Goal: Task Accomplishment & Management: Use online tool/utility

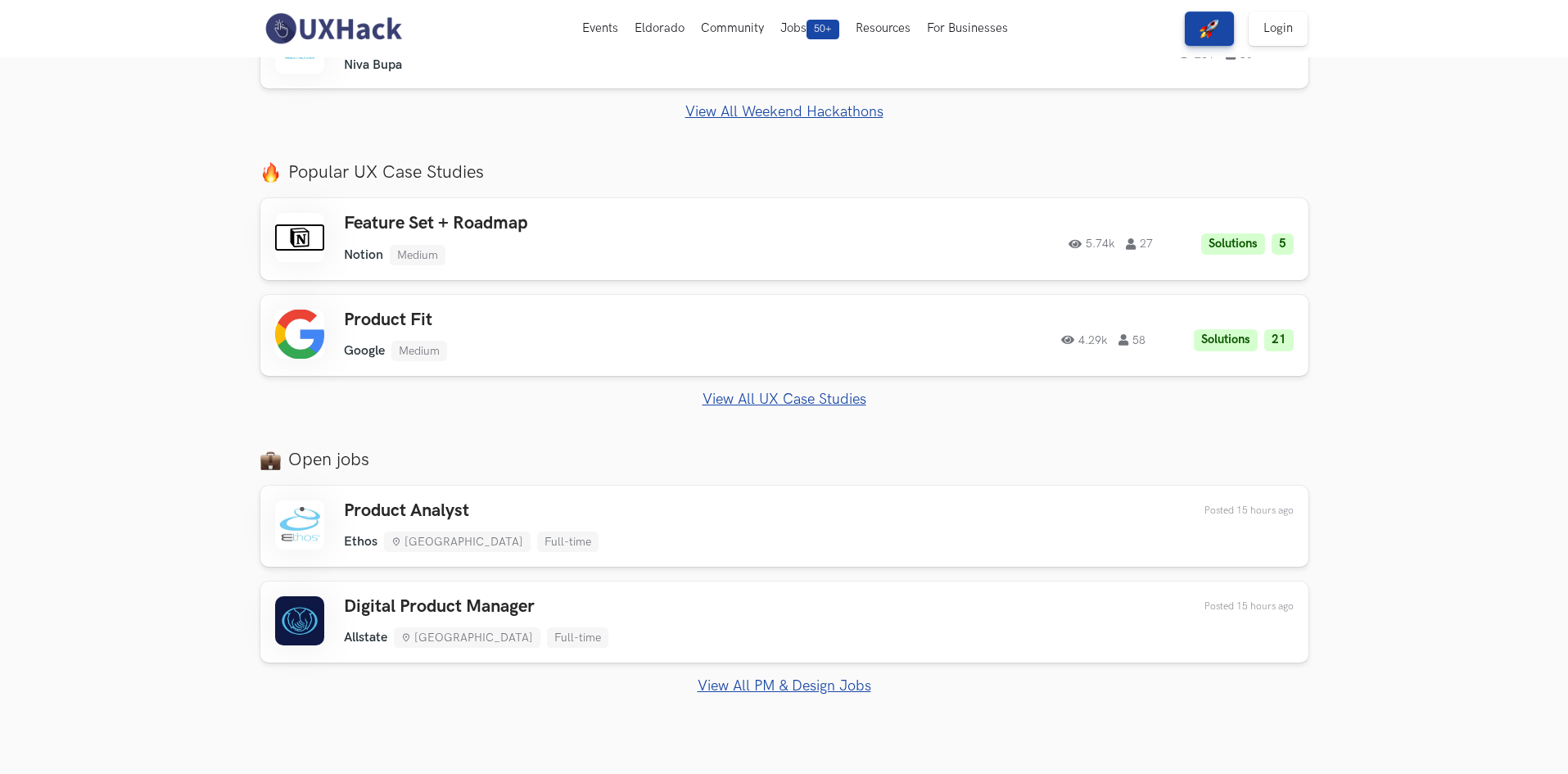
scroll to position [819, 0]
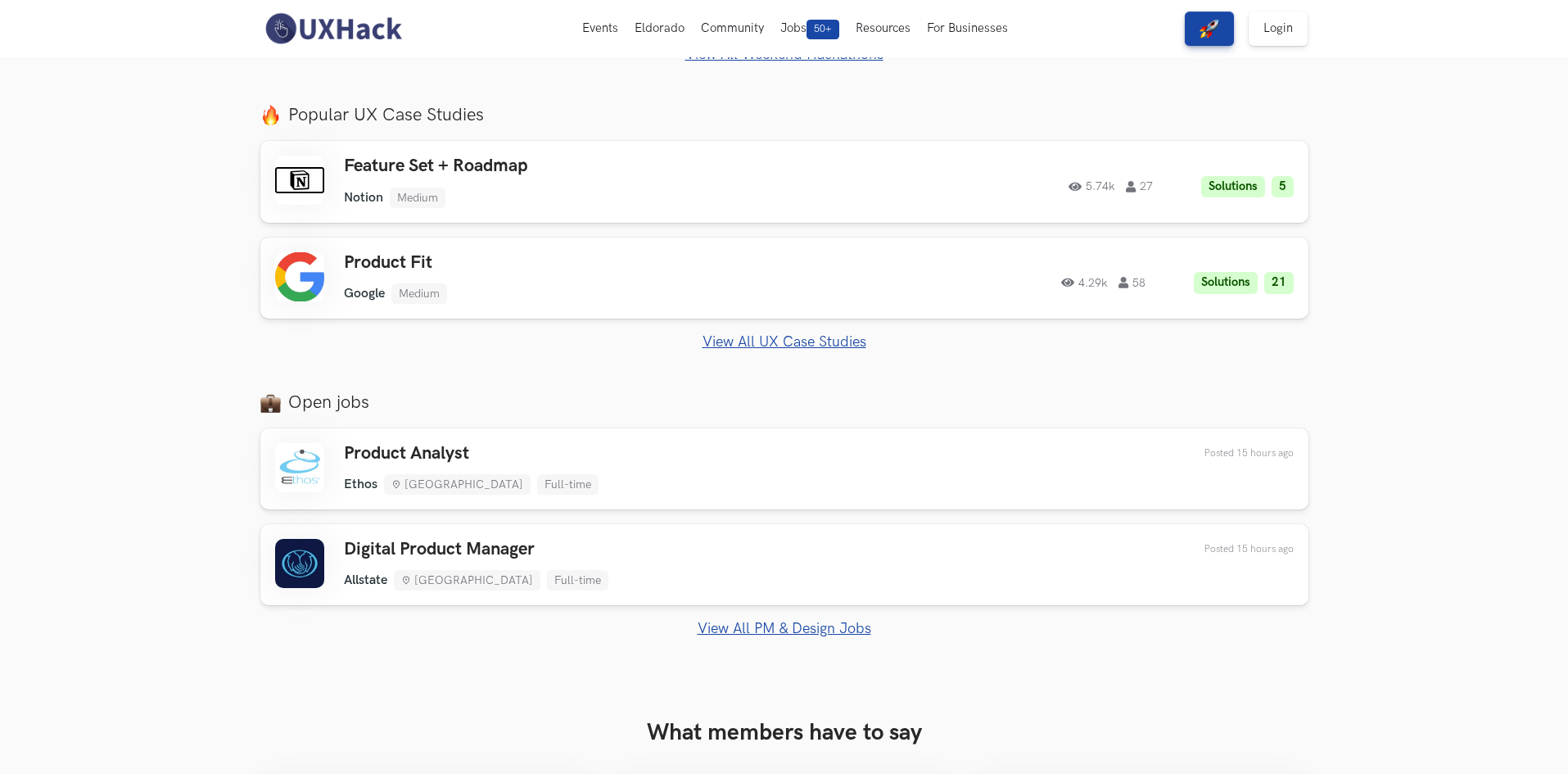
click at [774, 344] on link "View All UX Case Studies" at bounding box center [784, 342] width 1048 height 18
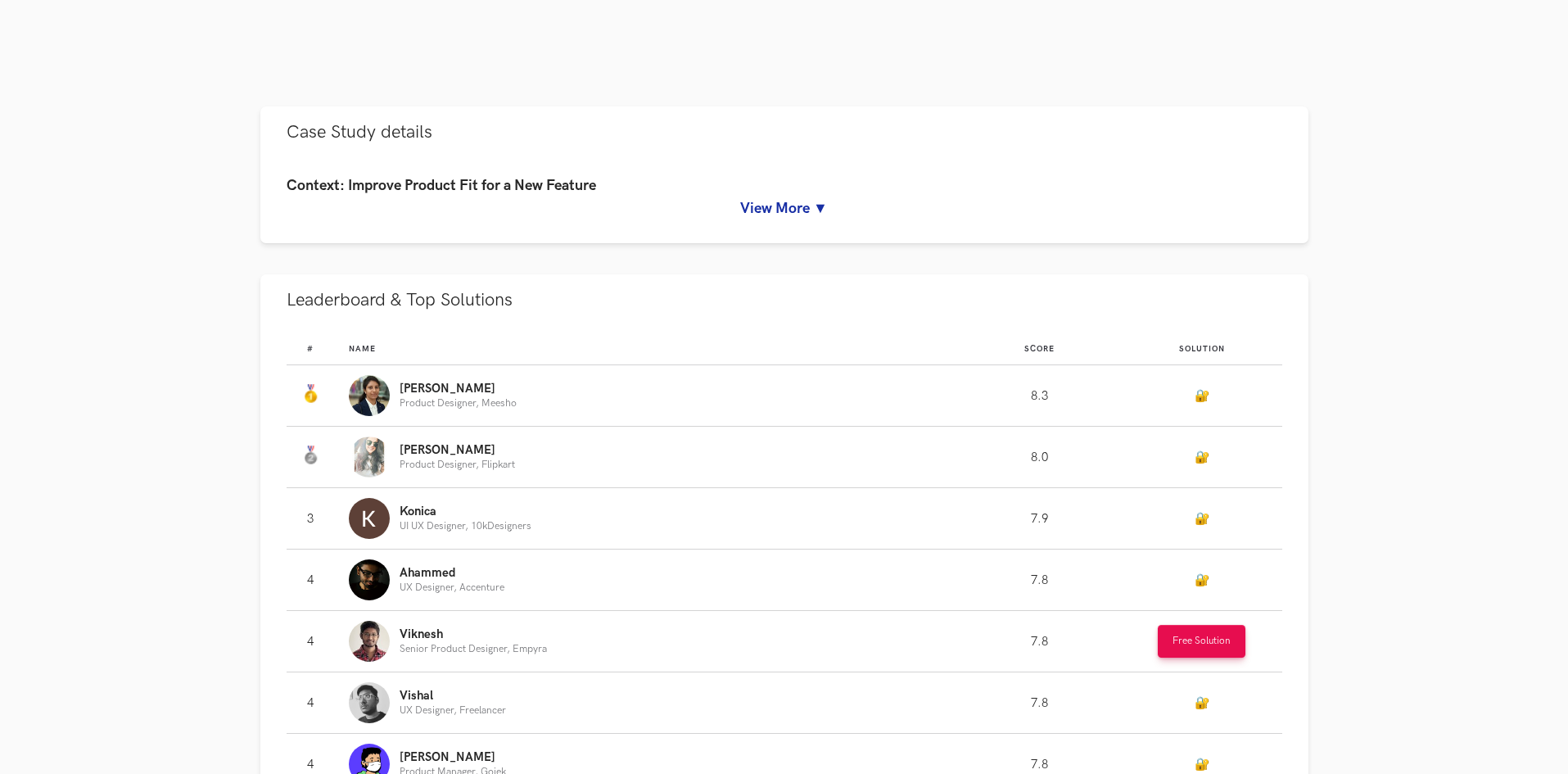
scroll to position [737, 0]
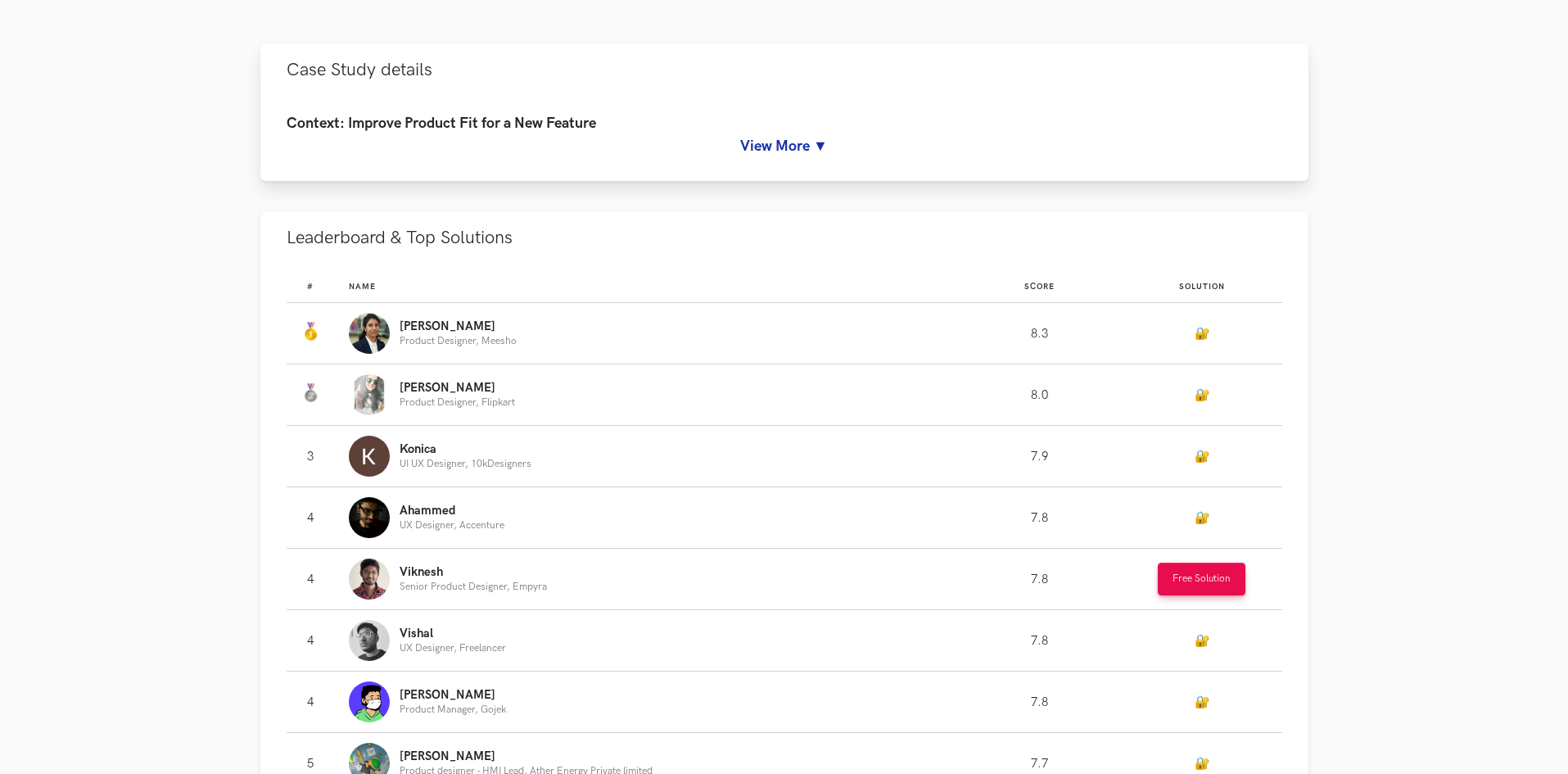
click at [783, 149] on link "View More ▼" at bounding box center [784, 147] width 996 height 18
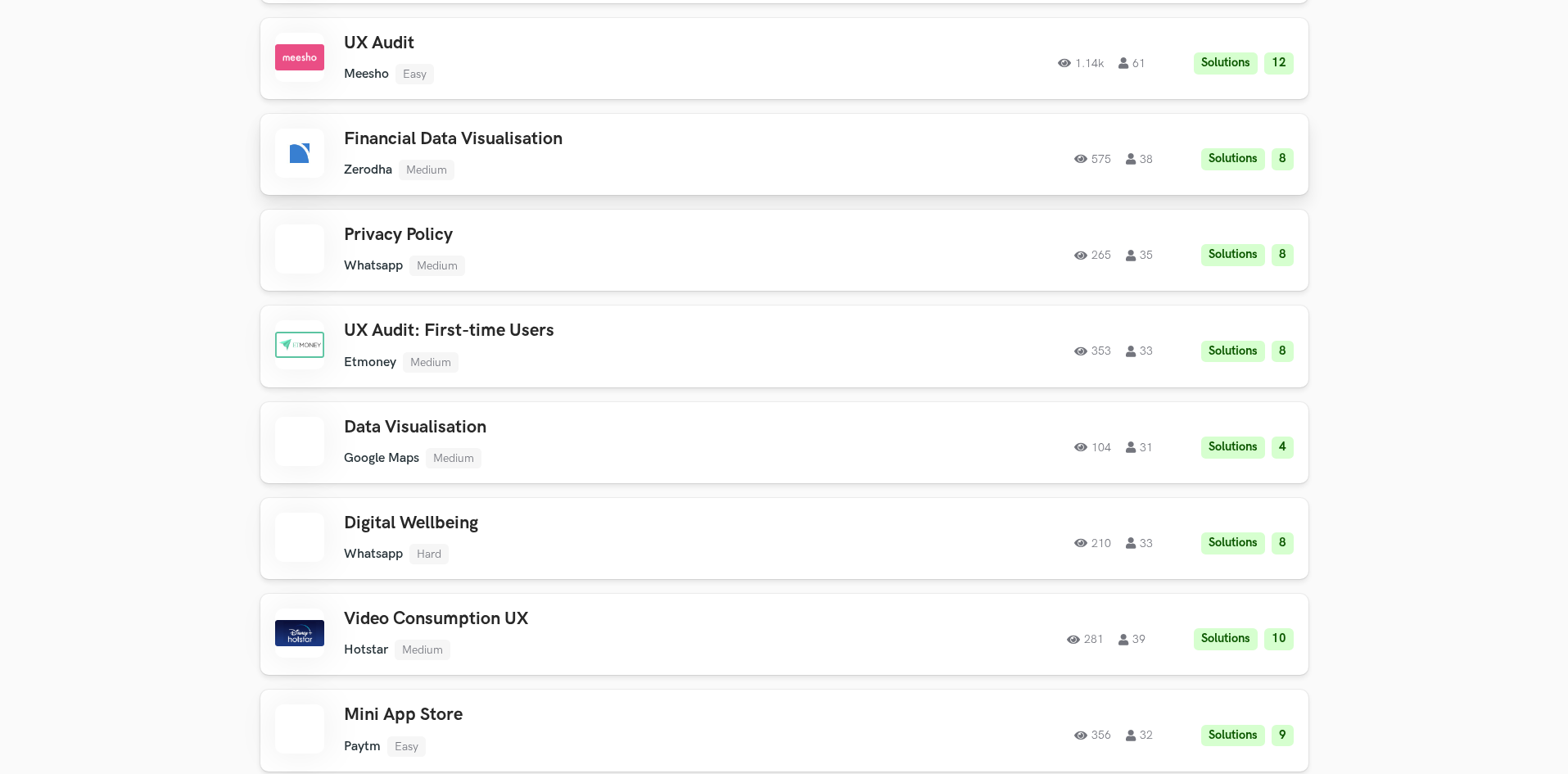
scroll to position [2211, 0]
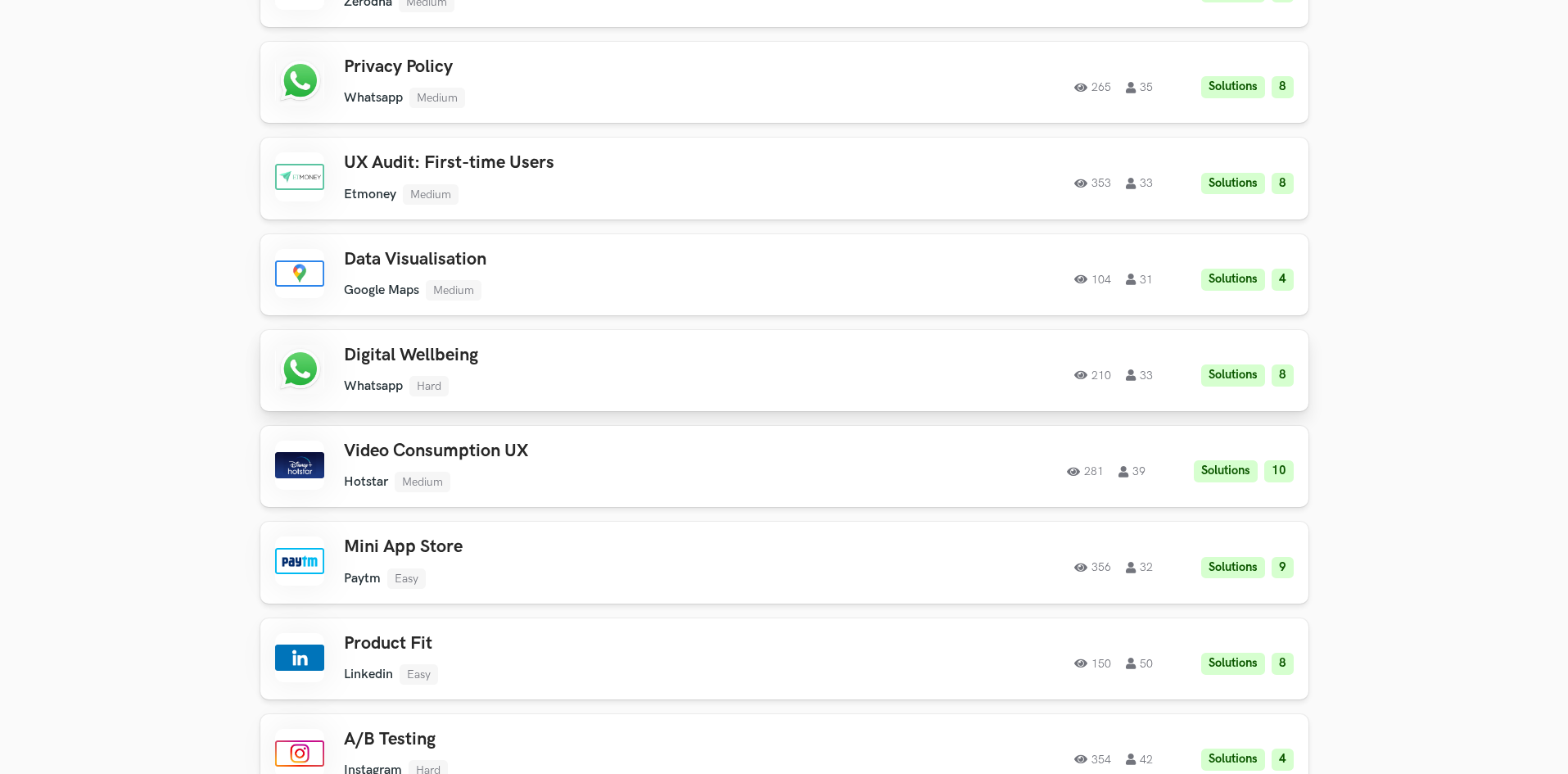
drag, startPoint x: 408, startPoint y: 356, endPoint x: 429, endPoint y: 366, distance: 23.3
click at [429, 366] on h3 "Digital Wellbeing" at bounding box center [577, 356] width 465 height 22
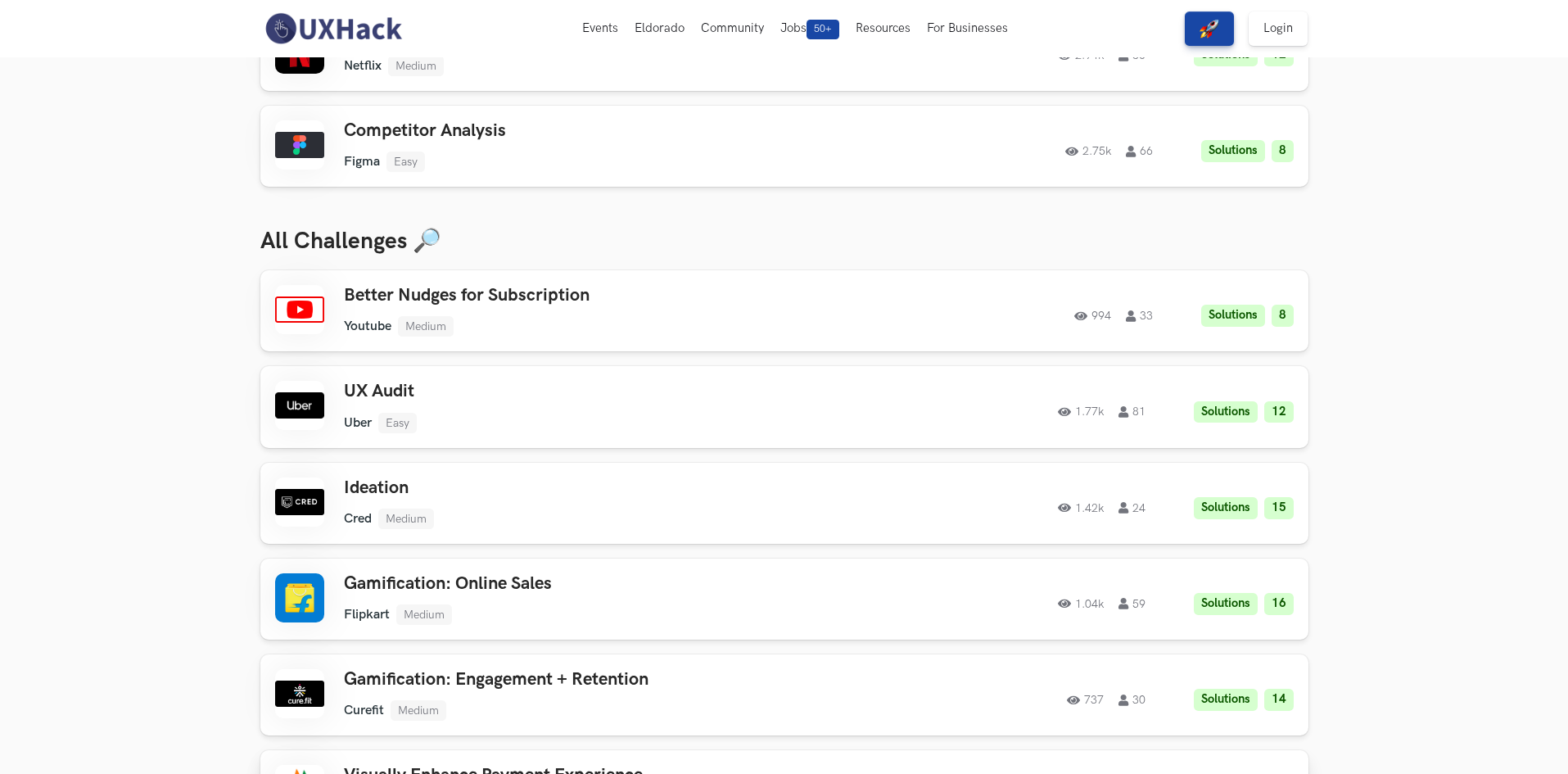
scroll to position [327, 0]
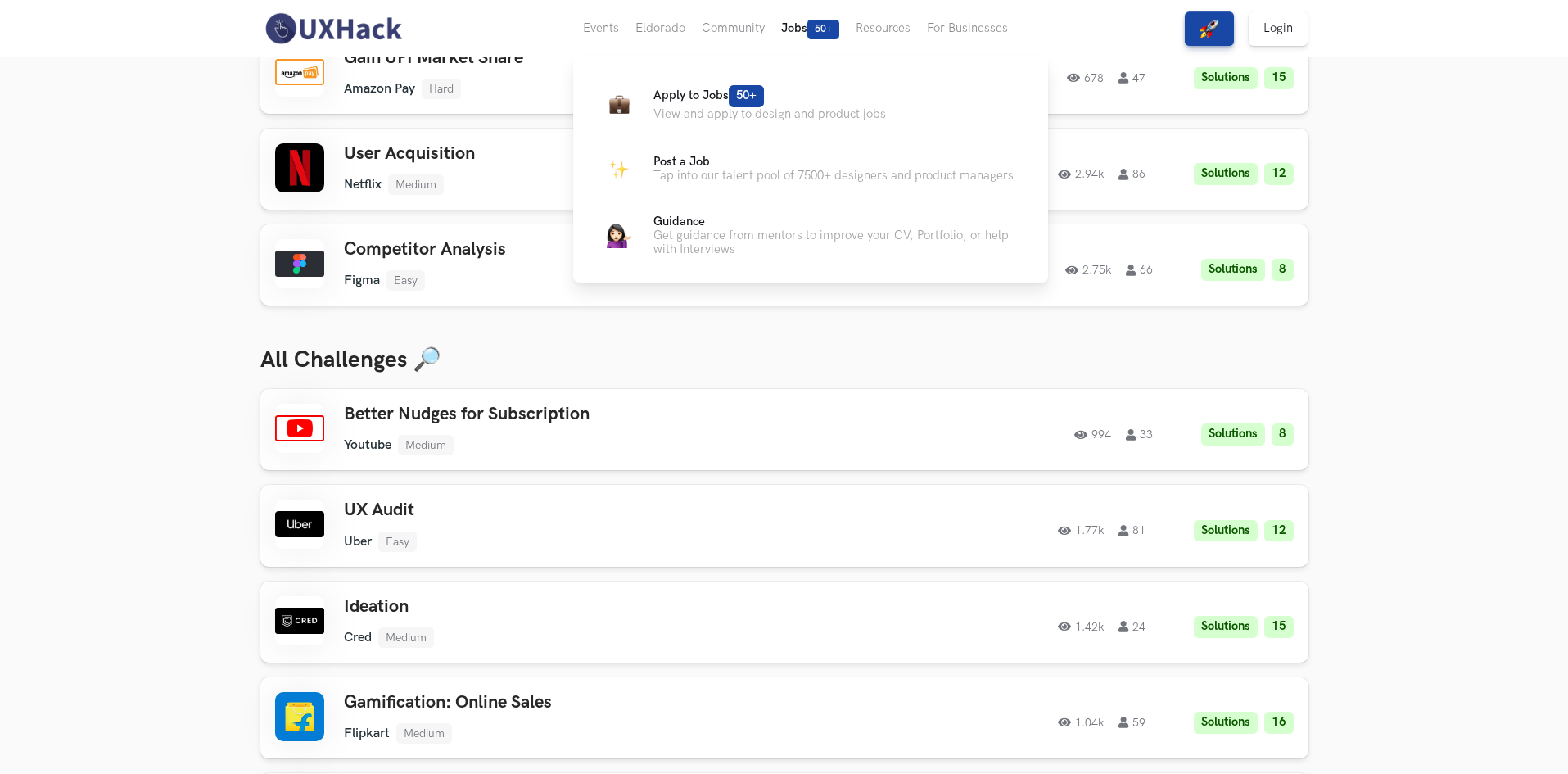
click at [798, 34] on button "Jobs 50+" at bounding box center [810, 28] width 74 height 58
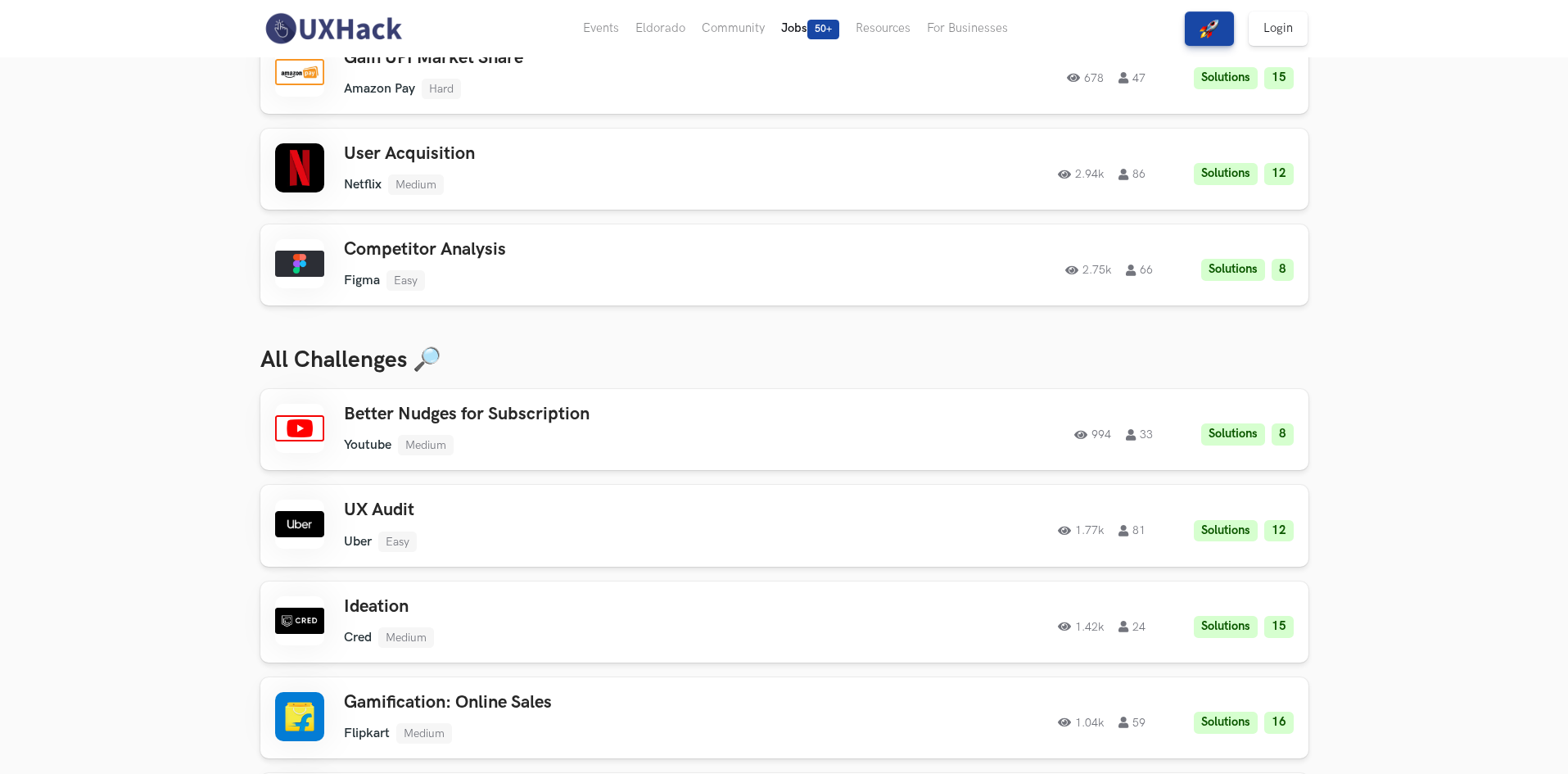
click at [826, 30] on span "50+" at bounding box center [823, 29] width 32 height 20
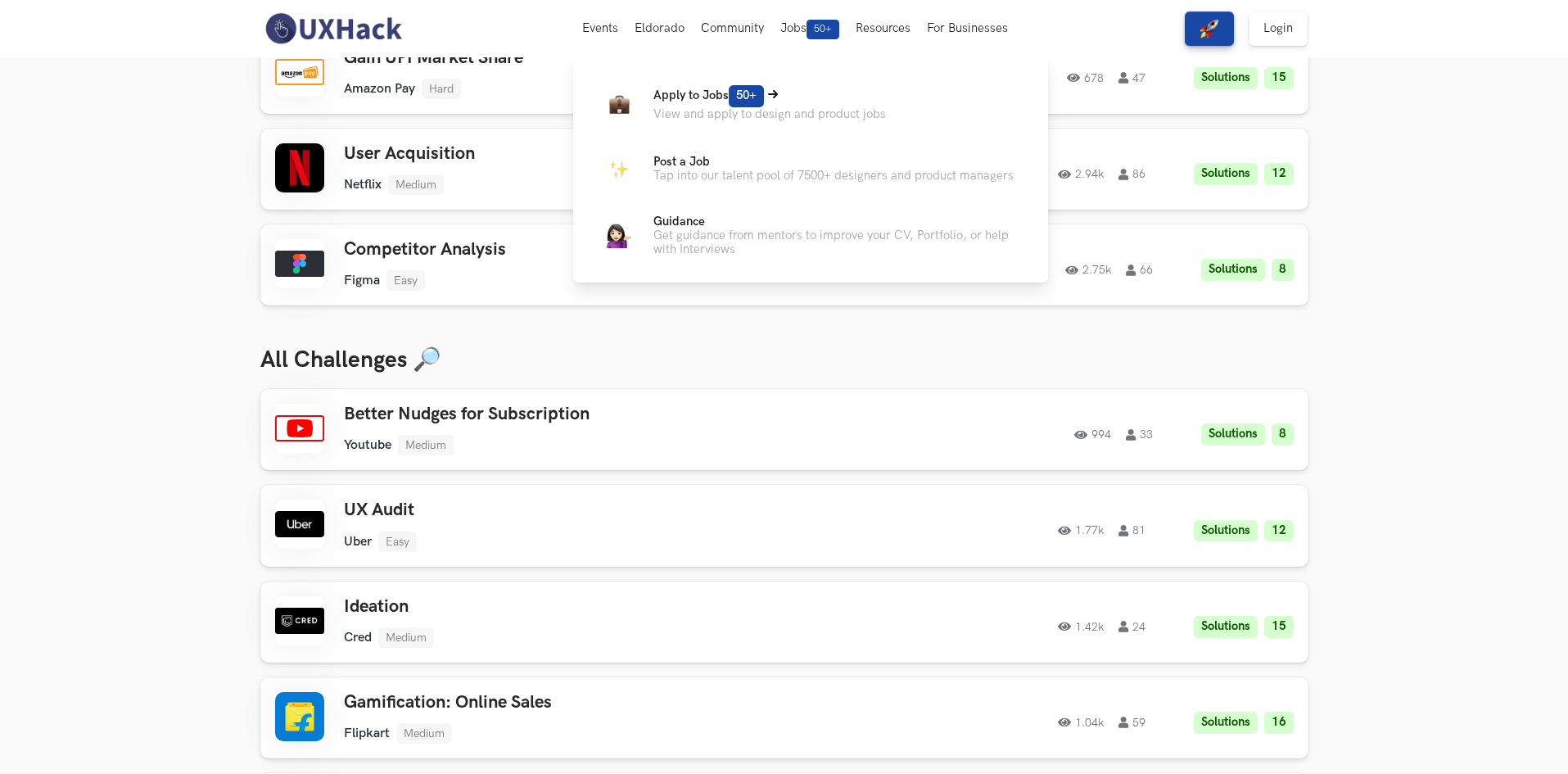
click at [699, 100] on span "Apply to Jobs 50+" at bounding box center [708, 95] width 110 height 14
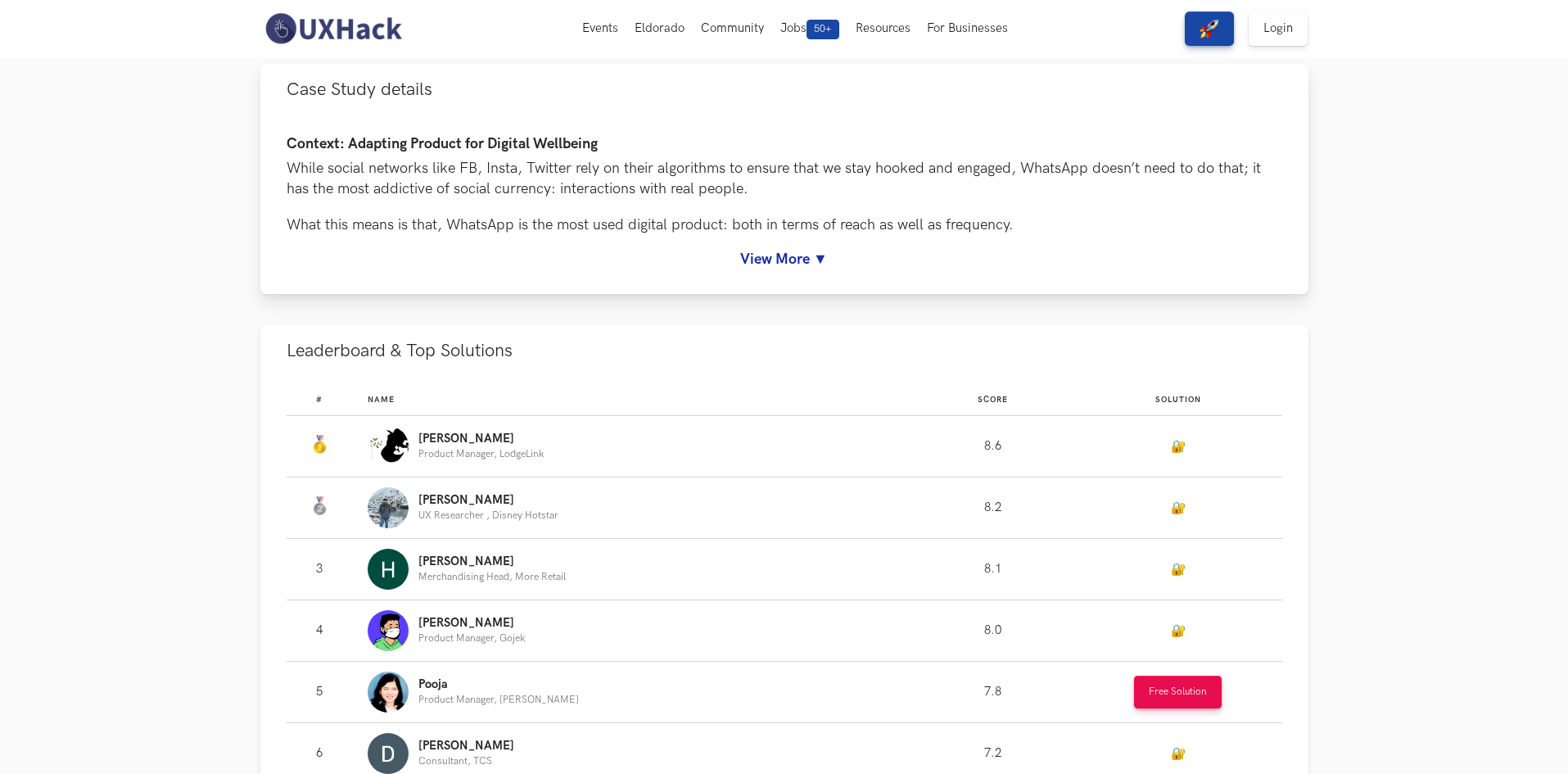
scroll to position [737, 0]
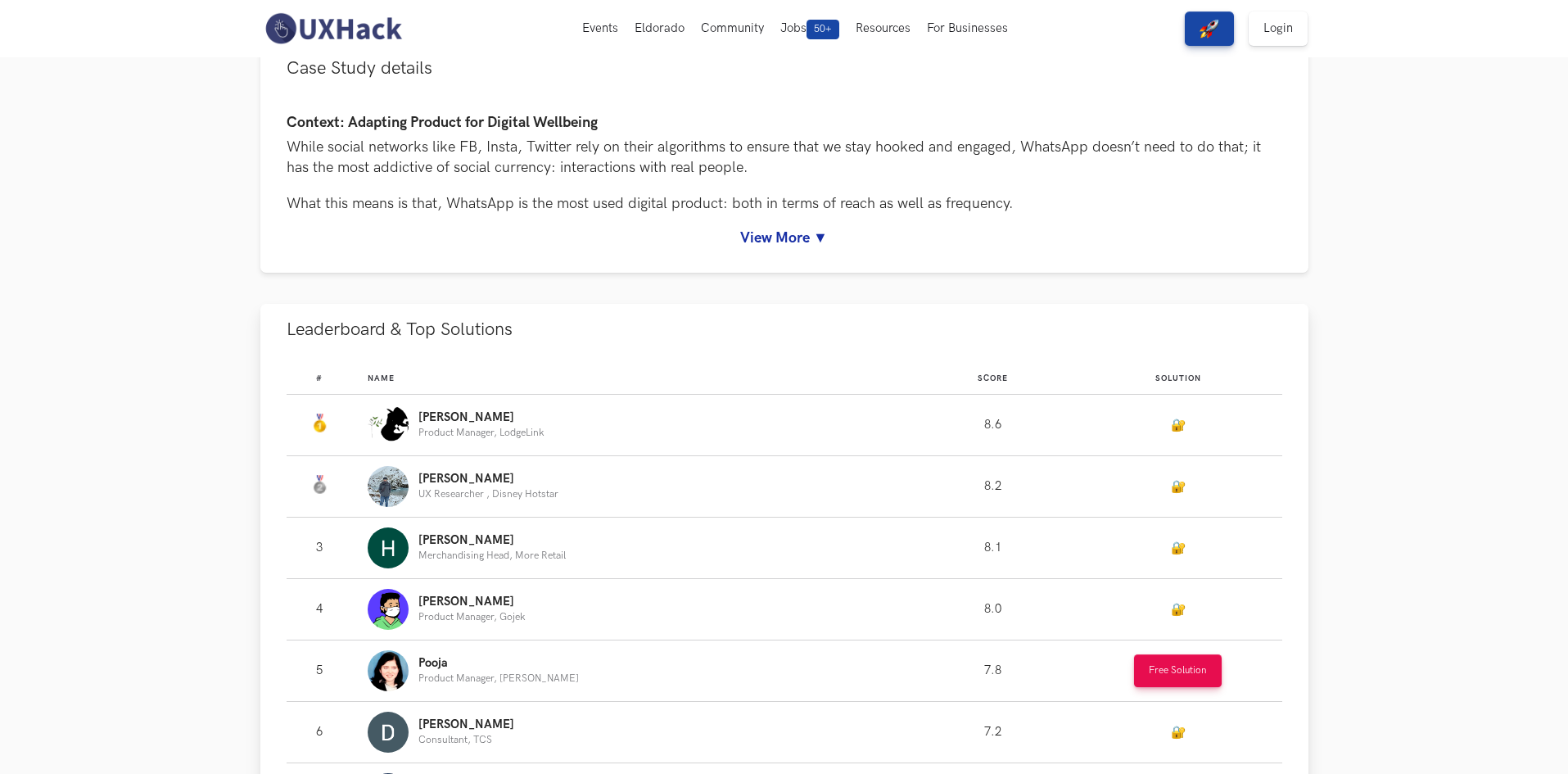
click at [1176, 424] on link "🔐" at bounding box center [1178, 425] width 15 height 14
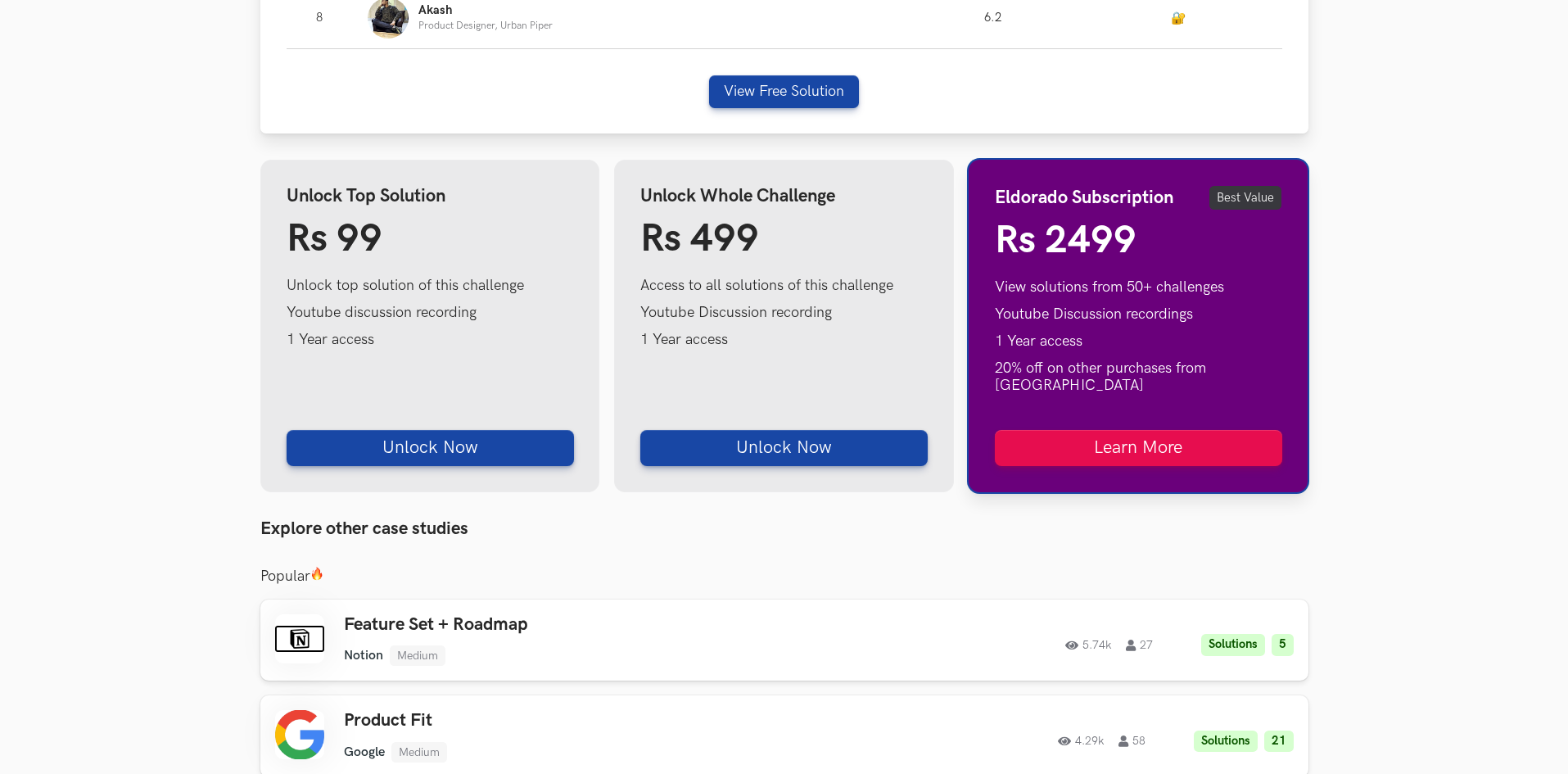
scroll to position [1652, 0]
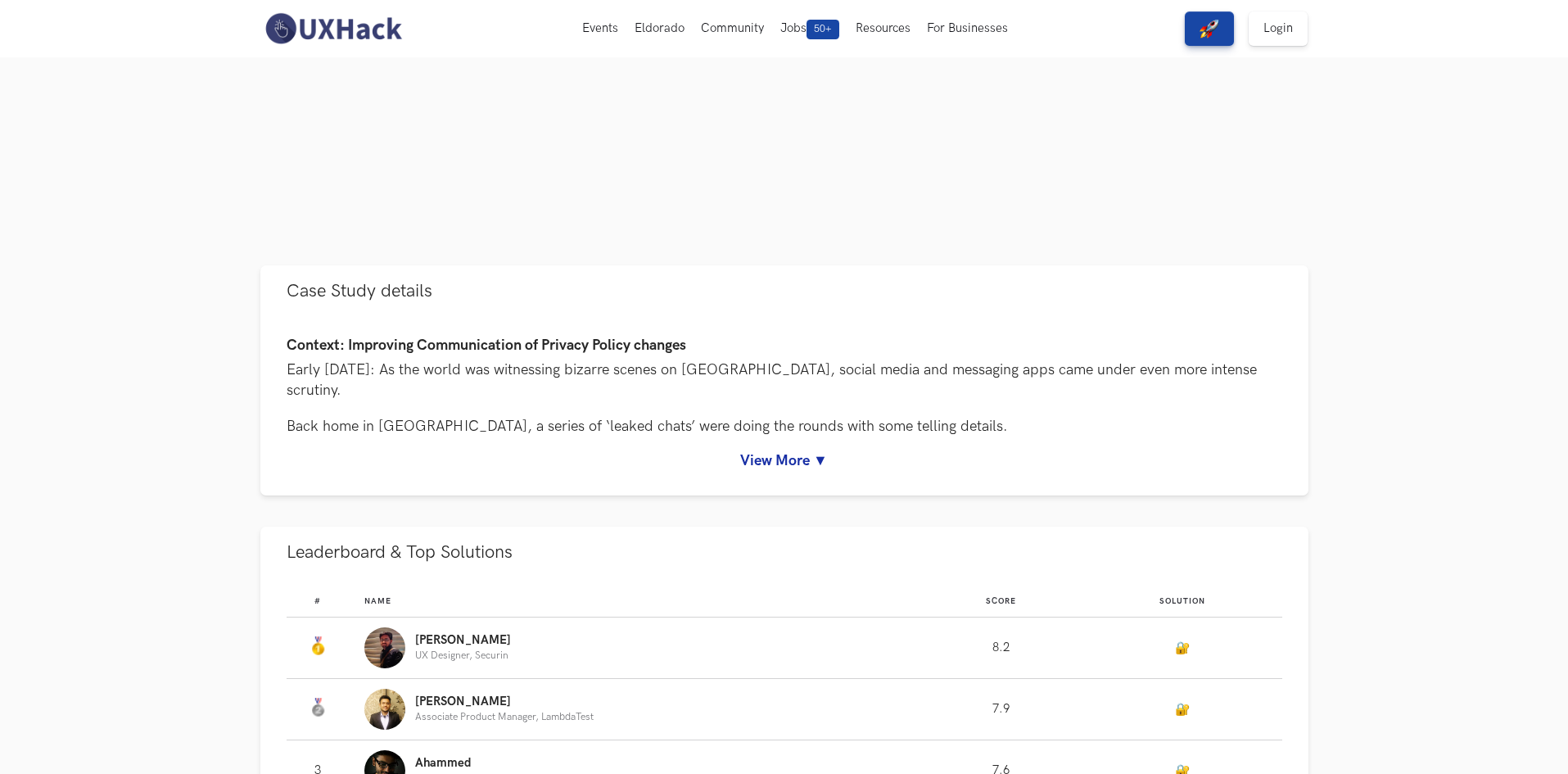
scroll to position [573, 0]
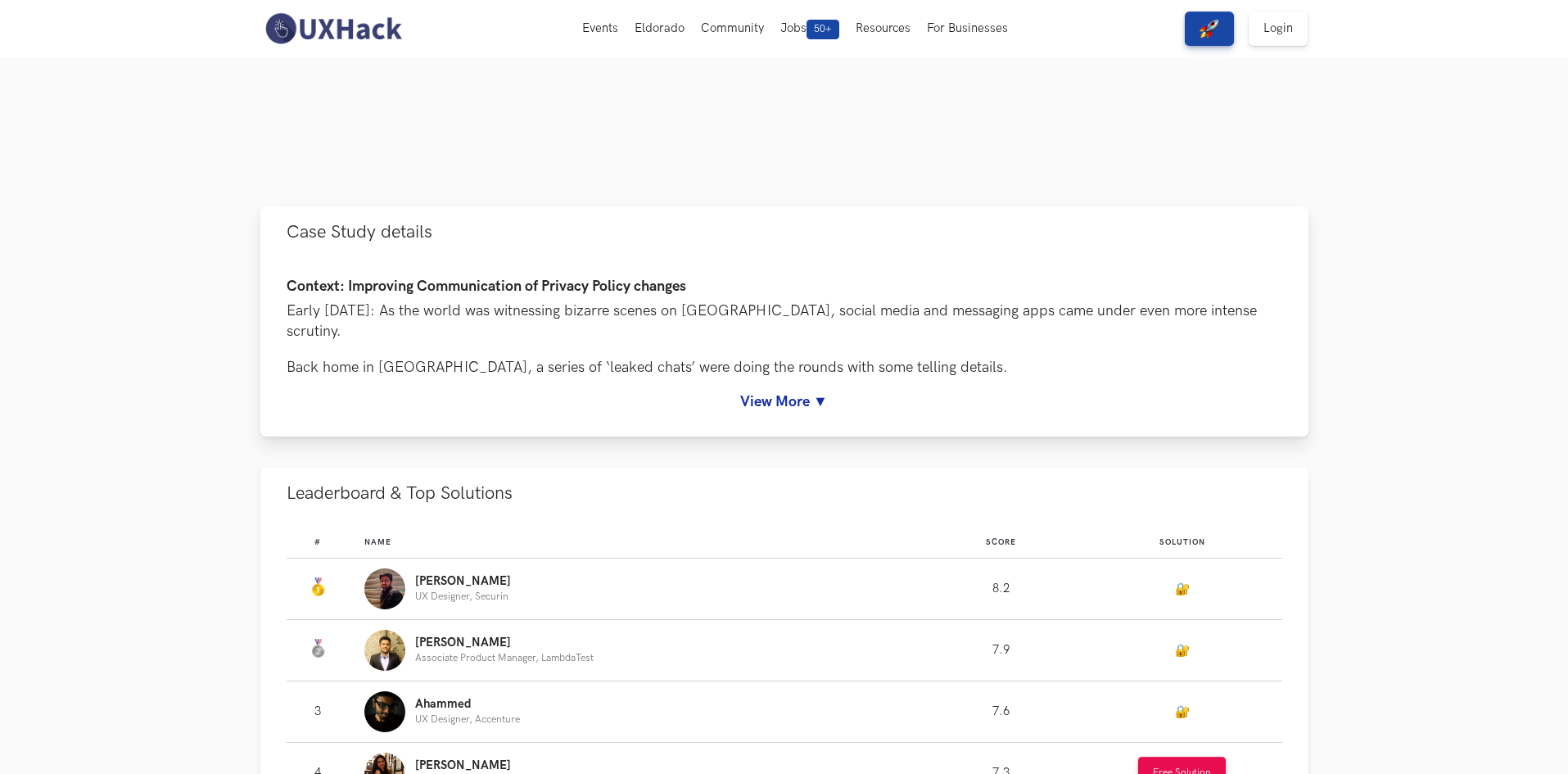
click at [766, 402] on link "View More ▼" at bounding box center [784, 402] width 996 height 18
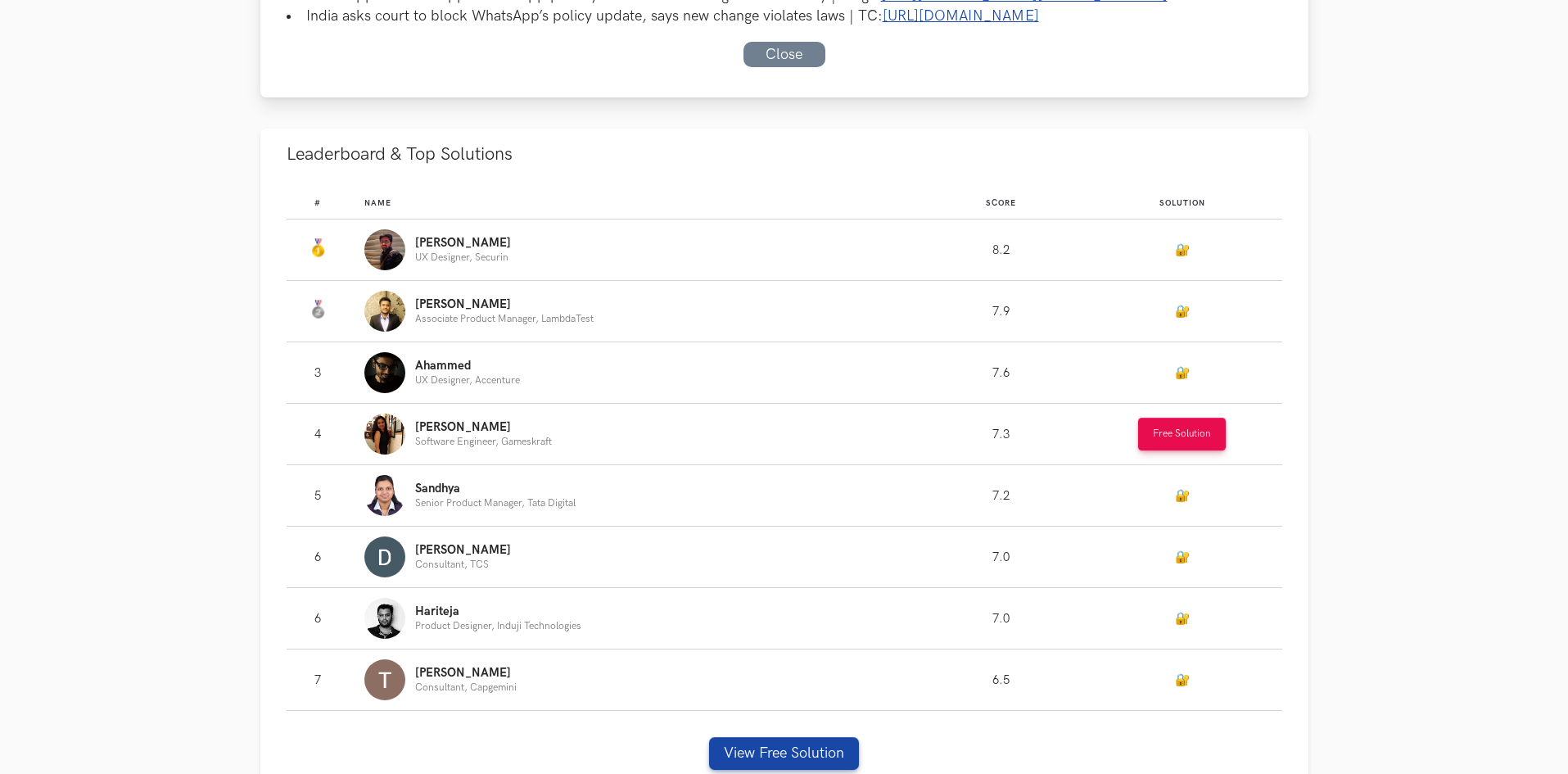
scroll to position [1719, 0]
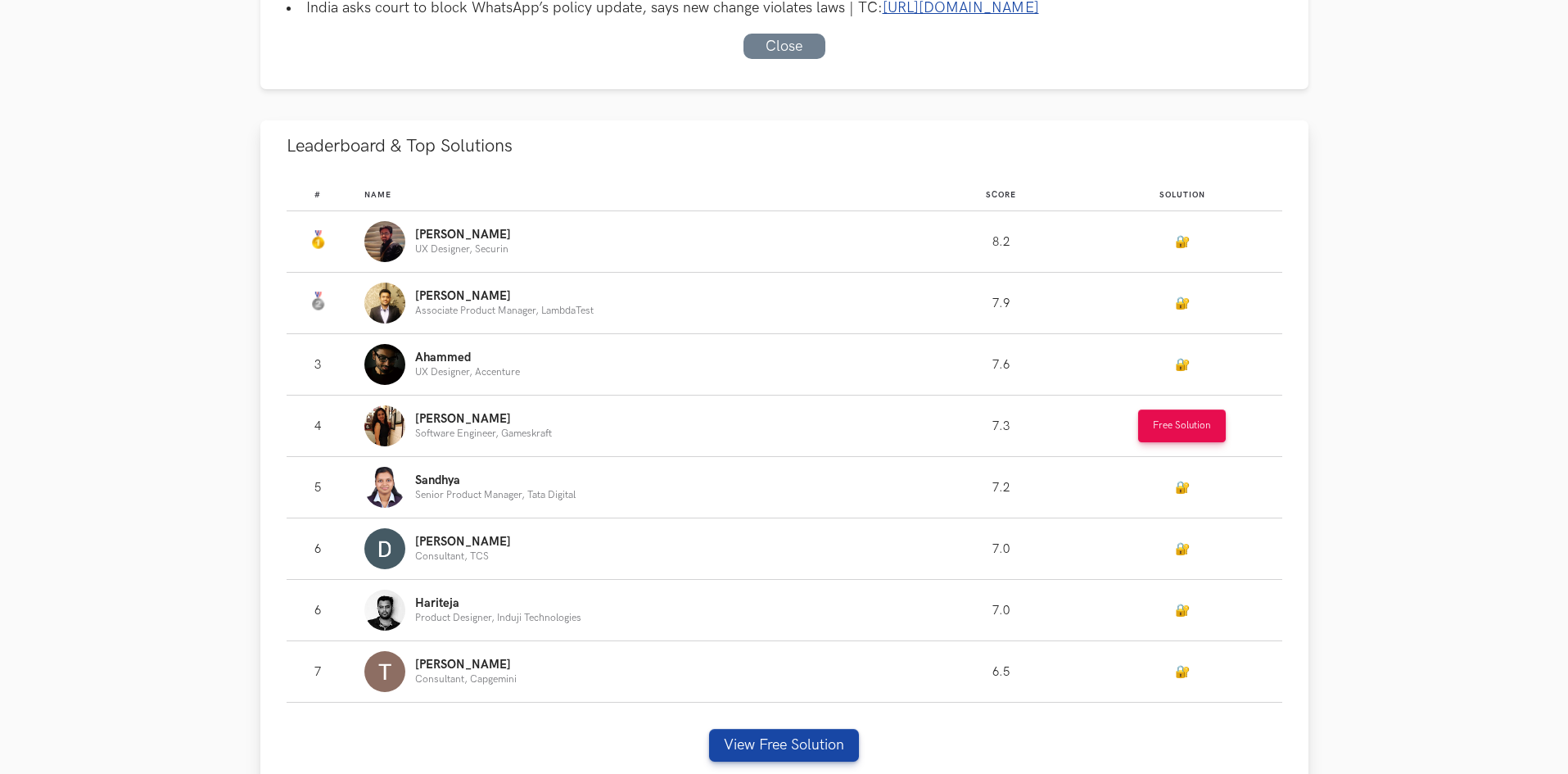
click at [430, 426] on p "Tanisha" at bounding box center [484, 418] width 137 height 13
click at [435, 426] on p "Tanisha" at bounding box center [484, 418] width 137 height 13
click at [381, 447] on img "Leaderboard" at bounding box center [385, 426] width 41 height 41
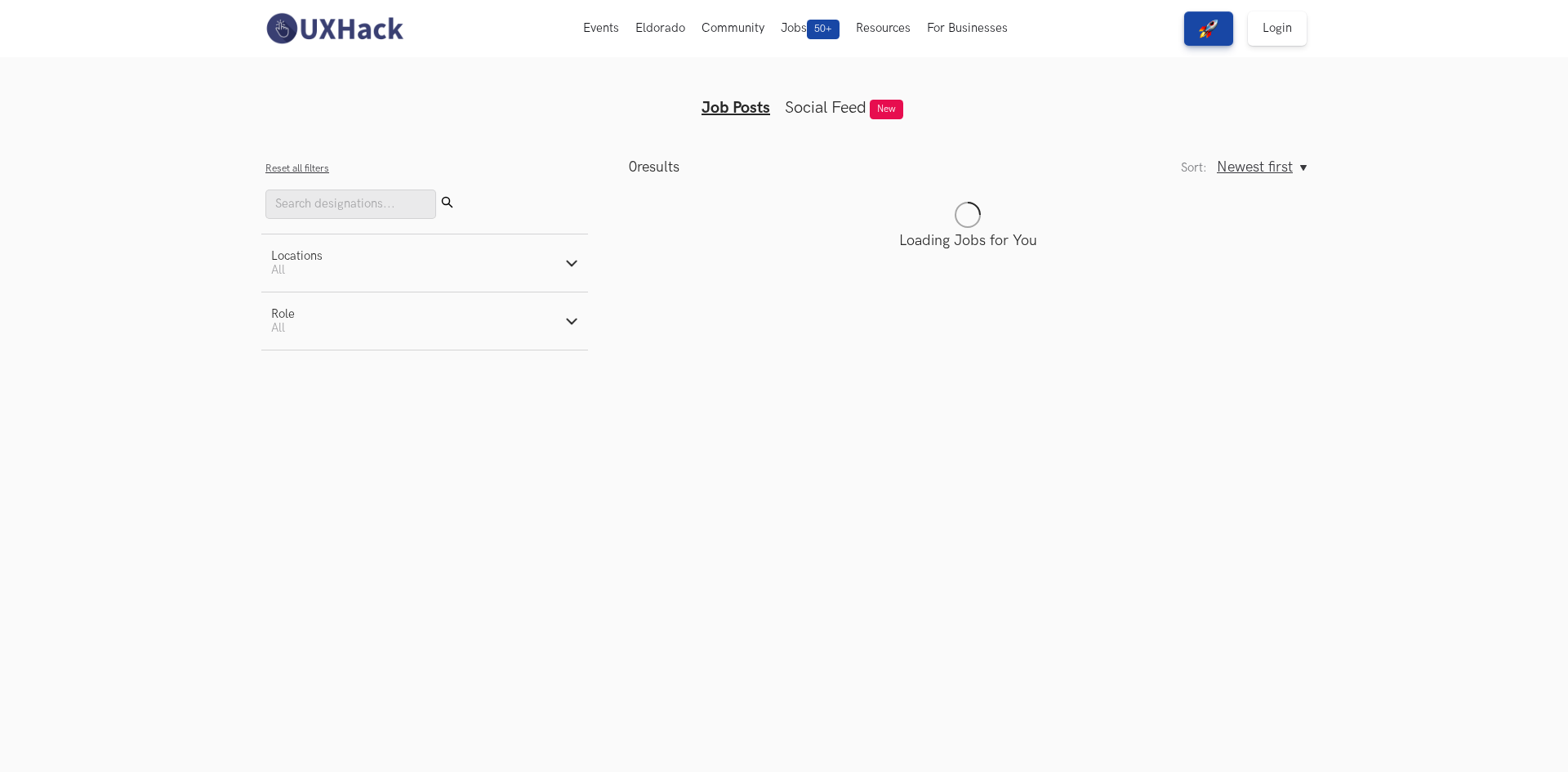
click at [573, 262] on icon "button" at bounding box center [571, 262] width 13 height 13
click at [325, 307] on label "Remote" at bounding box center [303, 305] width 64 height 18
click at [287, 307] on input "Remote" at bounding box center [279, 305] width 16 height 16
checkbox input "true"
click at [541, 433] on button "Role Active filters: All" at bounding box center [424, 434] width 327 height 58
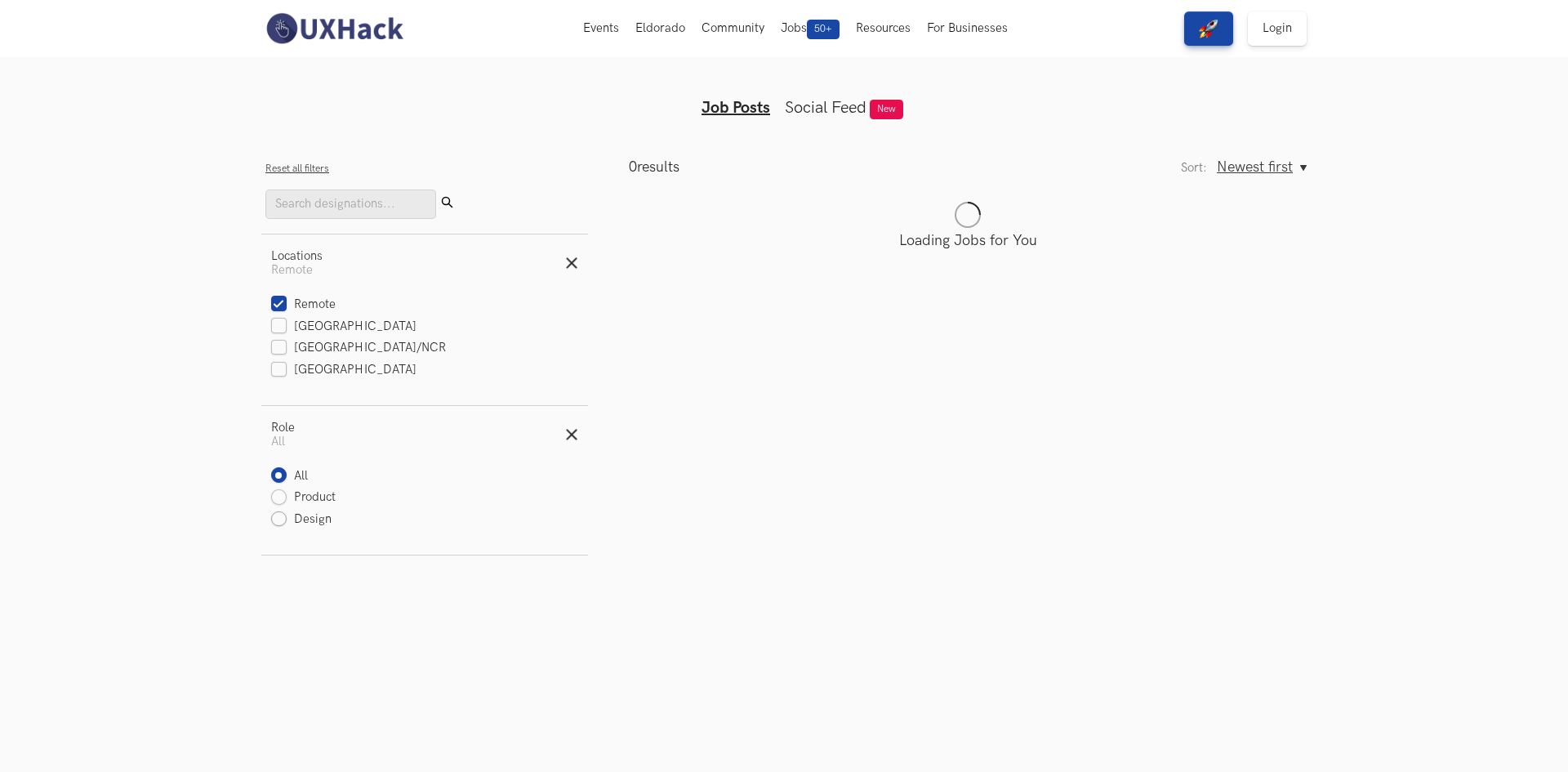
click at [316, 519] on label "Design" at bounding box center [301, 520] width 60 height 18
click at [287, 519] on input "Design" at bounding box center [279, 520] width 16 height 16
radio input "true"
click at [290, 478] on label "All" at bounding box center [290, 477] width 37 height 18
click at [287, 478] on input "All" at bounding box center [279, 477] width 16 height 16
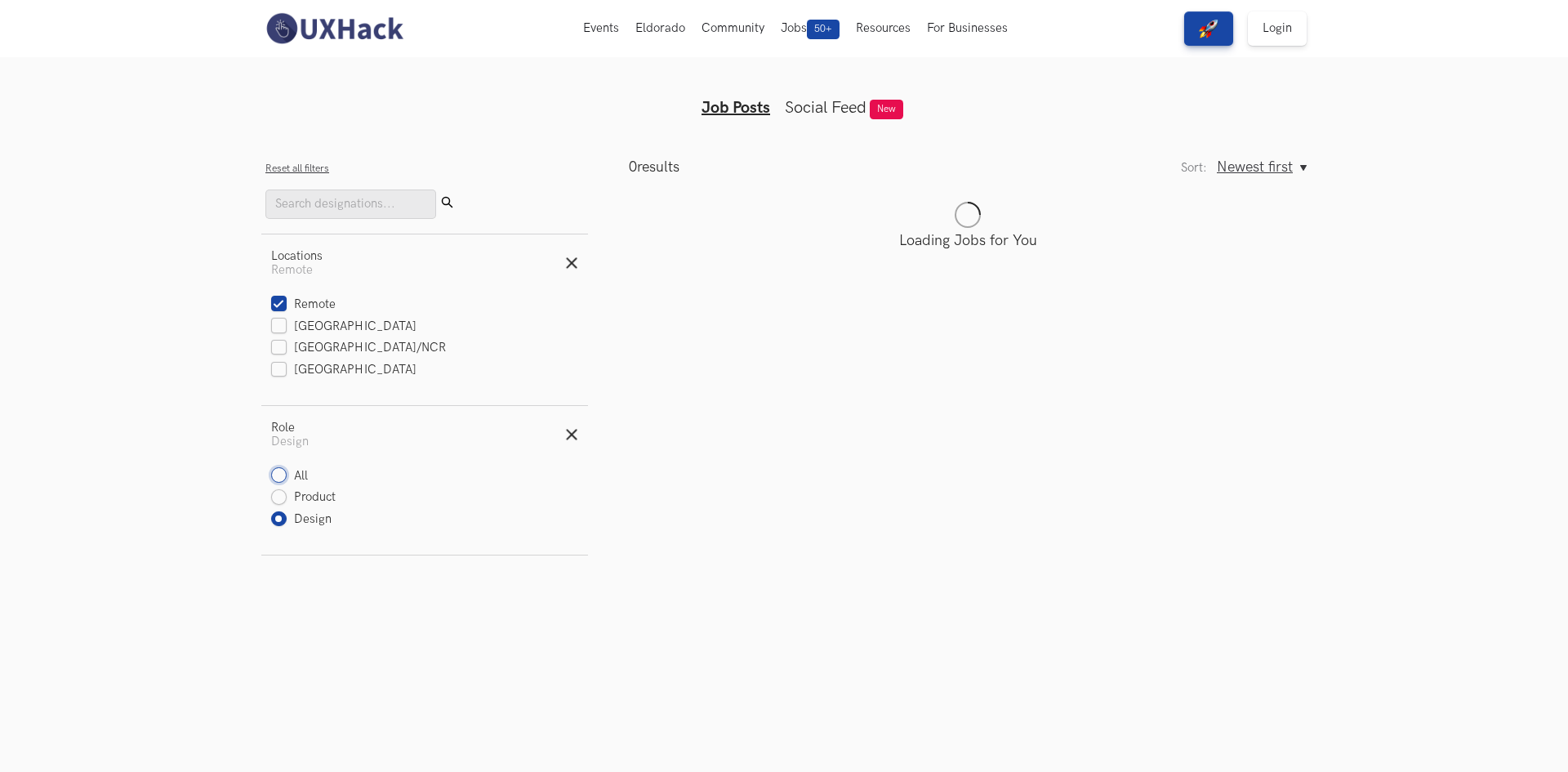
radio input "true"
click at [766, 201] on main "0 results Sort: Newest first Oldest first Newest first Sort: Newest first Oldes…" at bounding box center [947, 357] width 719 height 397
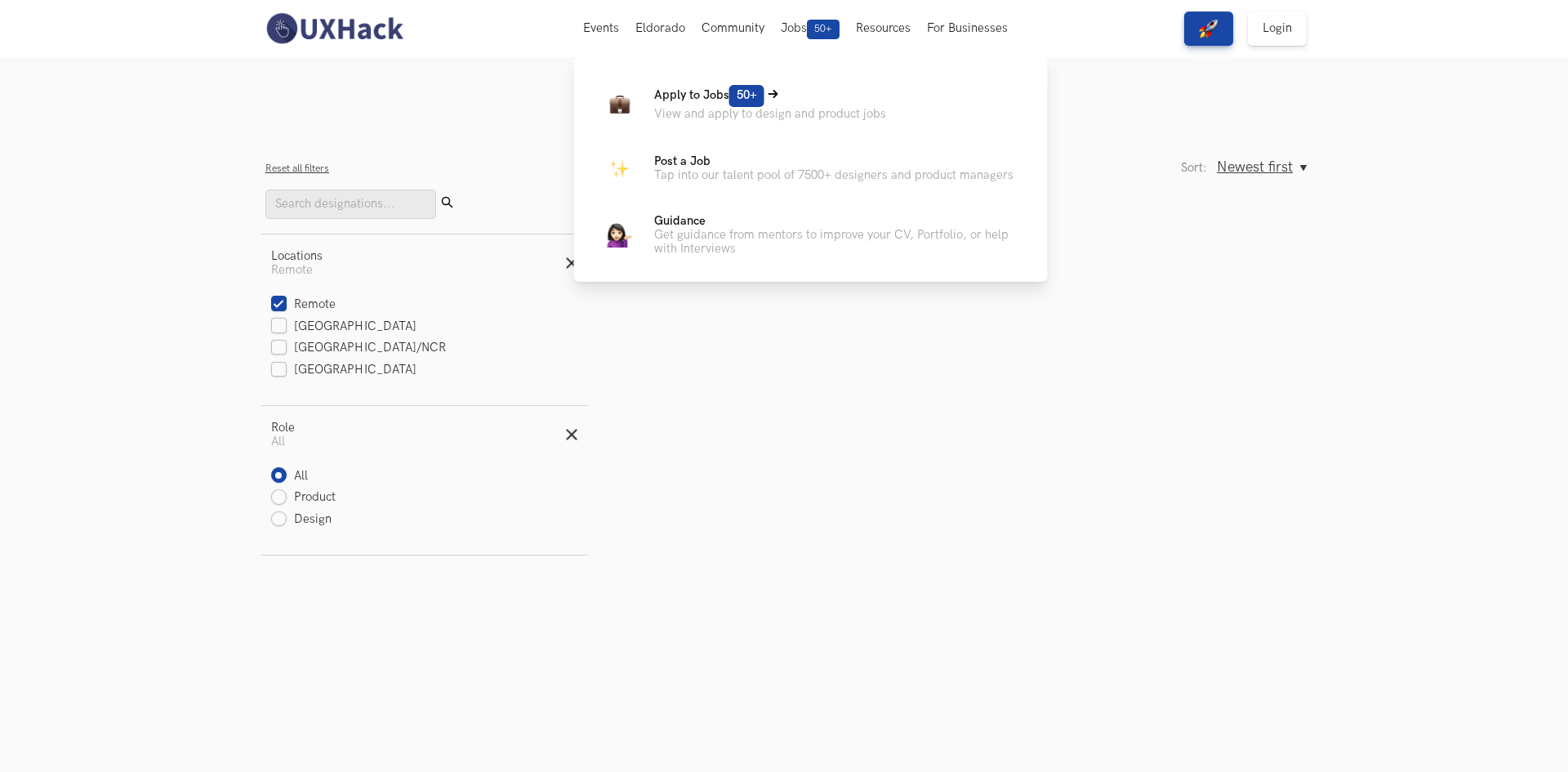
click at [816, 104] on p "Apply to Jobs 50+" at bounding box center [770, 96] width 232 height 22
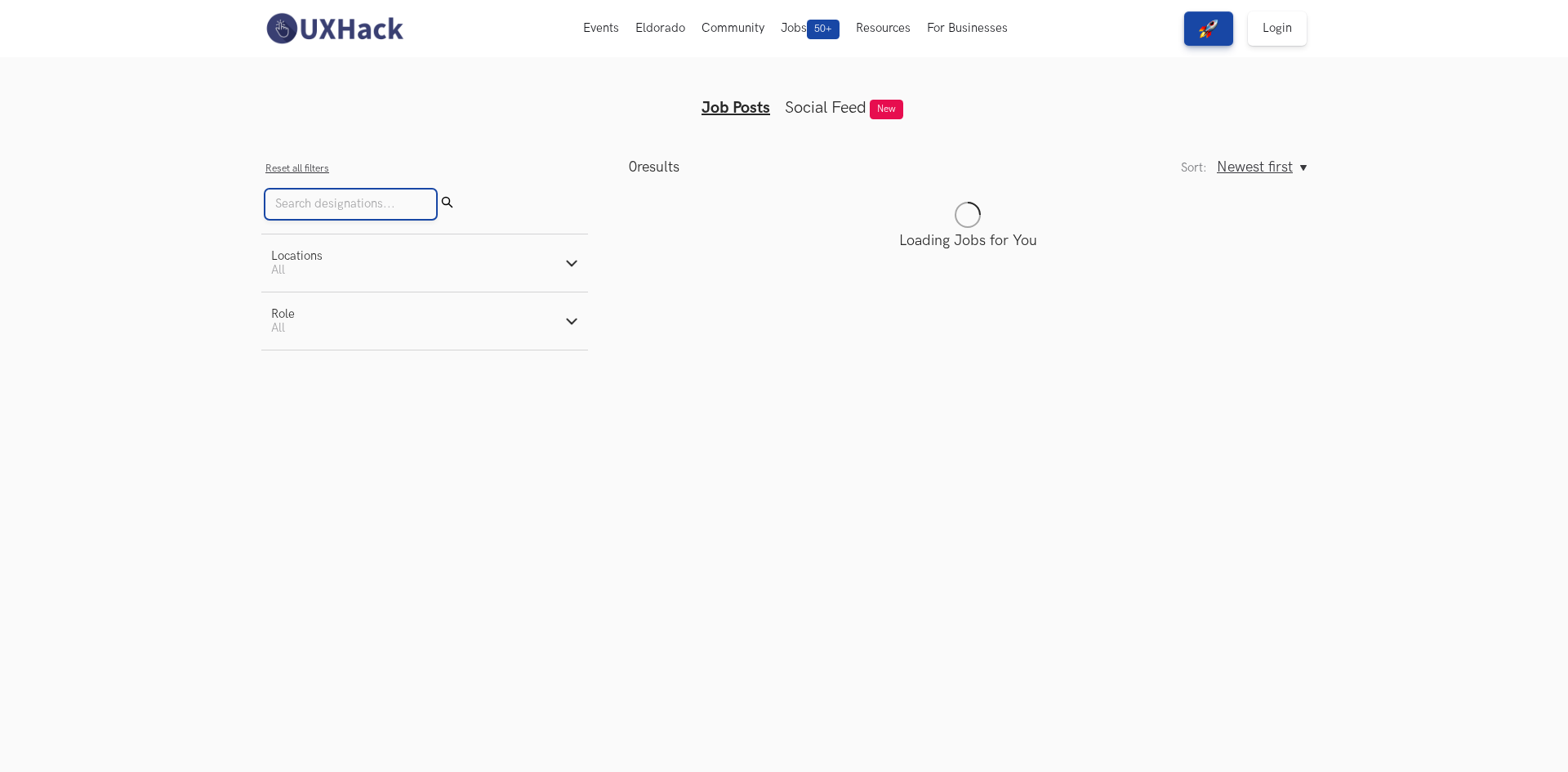
click at [320, 212] on input "Search" at bounding box center [350, 204] width 171 height 29
type input "ux"
click at [436, 189] on button "Submit" at bounding box center [447, 204] width 22 height 29
